Goal: Task Accomplishment & Management: Manage account settings

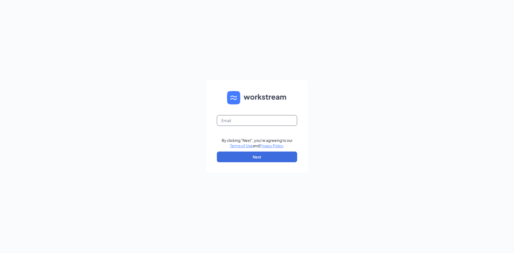
click at [254, 123] on input "text" at bounding box center [257, 120] width 80 height 11
type input "[EMAIL_ADDRESS][DOMAIN_NAME]"
click at [245, 155] on button "Next" at bounding box center [257, 156] width 80 height 11
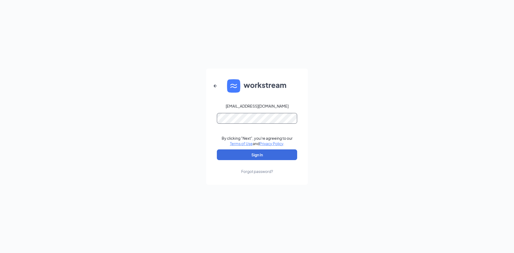
click at [217, 149] on button "Sign In" at bounding box center [257, 154] width 80 height 11
click at [136, 119] on div "[EMAIL_ADDRESS][DOMAIN_NAME] By clicking "Next", you're agreeing to our Terms o…" at bounding box center [257, 126] width 514 height 253
click at [217, 149] on button "Sign In" at bounding box center [257, 154] width 80 height 11
click at [275, 156] on button "Sign In" at bounding box center [257, 154] width 80 height 11
click at [110, 117] on div "[EMAIL_ADDRESS][DOMAIN_NAME] Credential mismatches. By clicking "Next", you're …" at bounding box center [257, 126] width 514 height 253
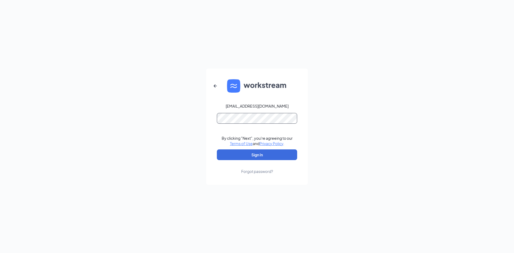
click at [119, 109] on div "[EMAIL_ADDRESS][DOMAIN_NAME] By clicking "Next", you're agreeing to our Terms o…" at bounding box center [257, 126] width 514 height 253
click at [217, 149] on button "Sign In" at bounding box center [257, 154] width 80 height 11
click at [162, 118] on div "[EMAIL_ADDRESS][DOMAIN_NAME] Credential mismatches. By clicking "Next", you're …" at bounding box center [257, 126] width 514 height 253
click at [217, 149] on button "Sign In" at bounding box center [257, 154] width 80 height 11
click at [153, 128] on div "[EMAIL_ADDRESS][DOMAIN_NAME] Credential mismatches. By clicking "Next", you're …" at bounding box center [257, 126] width 514 height 253
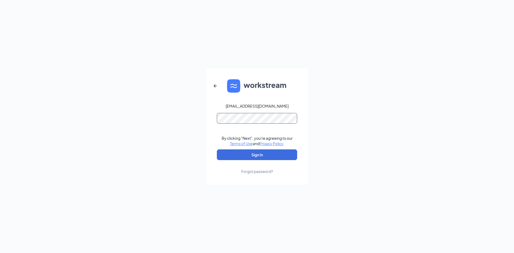
click at [217, 149] on button "Sign In" at bounding box center [257, 154] width 80 height 11
click at [9, 120] on div "[EMAIL_ADDRESS][DOMAIN_NAME] Credential mismatches. By clicking "Next", you're …" at bounding box center [257, 126] width 514 height 253
click at [217, 149] on button "Sign In" at bounding box center [257, 154] width 80 height 11
drag, startPoint x: 244, startPoint y: 125, endPoint x: 199, endPoint y: 131, distance: 45.8
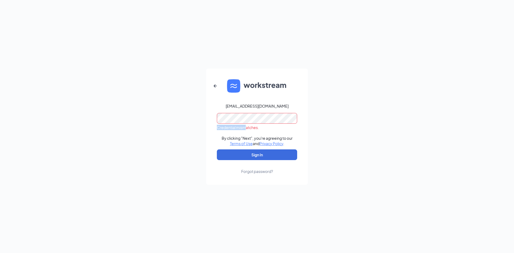
click at [200, 131] on div "[EMAIL_ADDRESS][DOMAIN_NAME] Credential mismatches. By clicking "Next", you're …" at bounding box center [257, 126] width 514 height 253
click at [153, 106] on div "[EMAIL_ADDRESS][DOMAIN_NAME] Credential mismatches. By clicking "Next", you're …" at bounding box center [257, 126] width 514 height 253
